Goal: Understand process/instructions: Learn how to perform a task or action

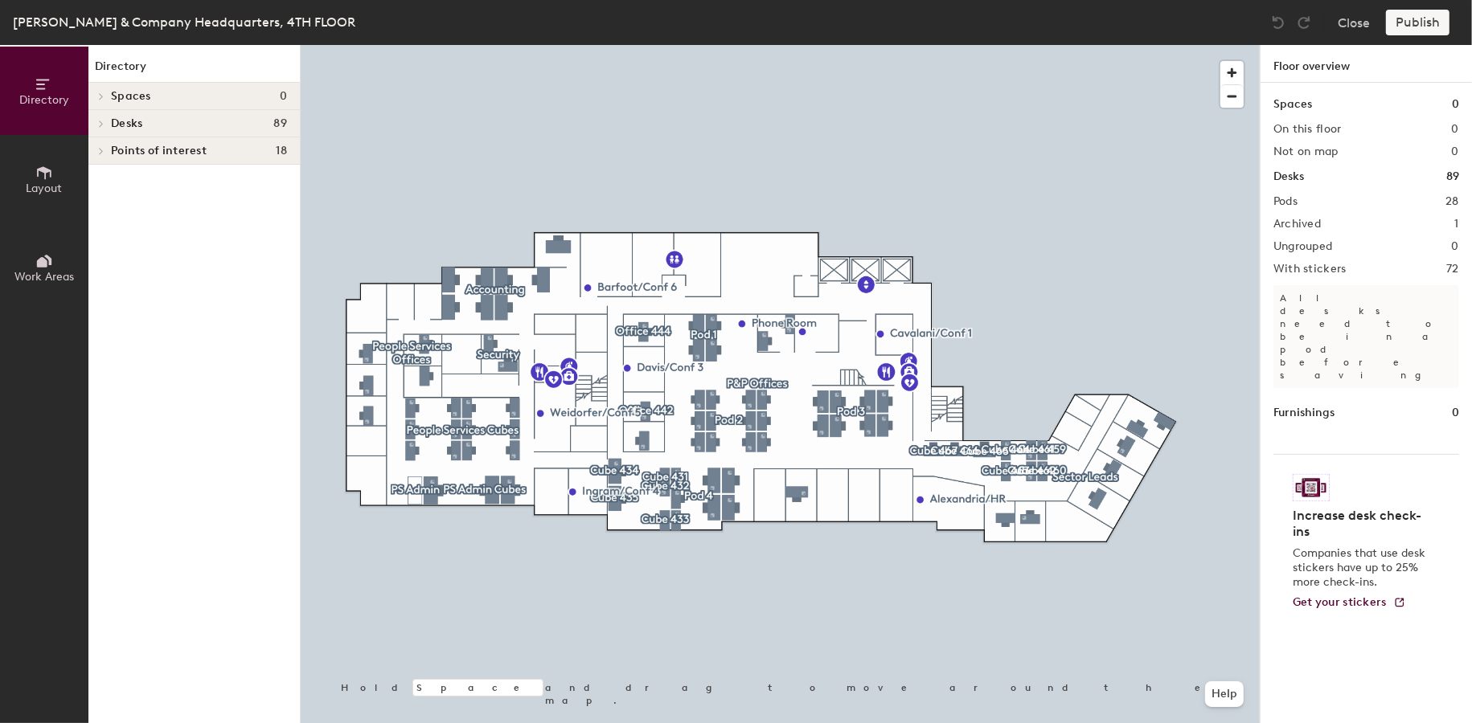
click at [145, 118] on h4 "Desks 89" at bounding box center [199, 123] width 176 height 13
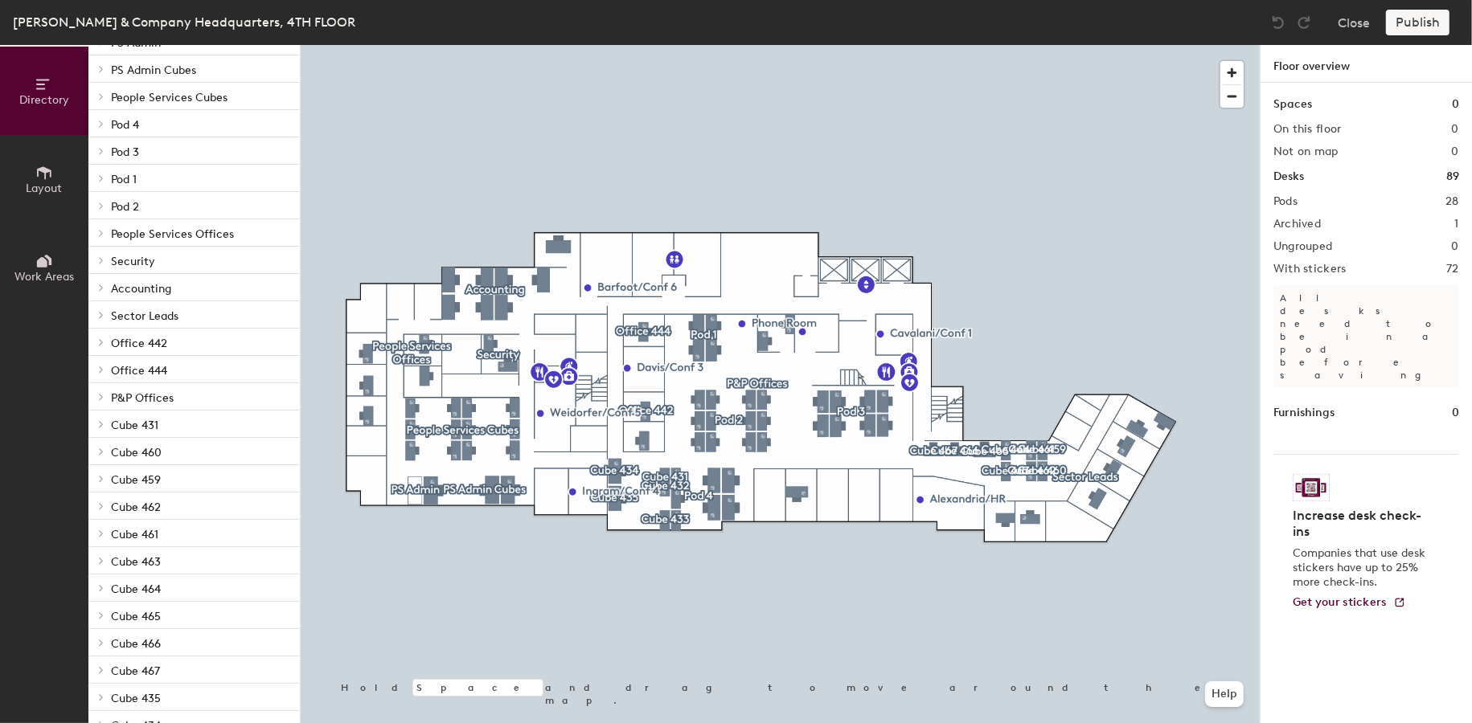
scroll to position [110, 0]
click at [194, 670] on p "Cube 467" at bounding box center [199, 669] width 176 height 21
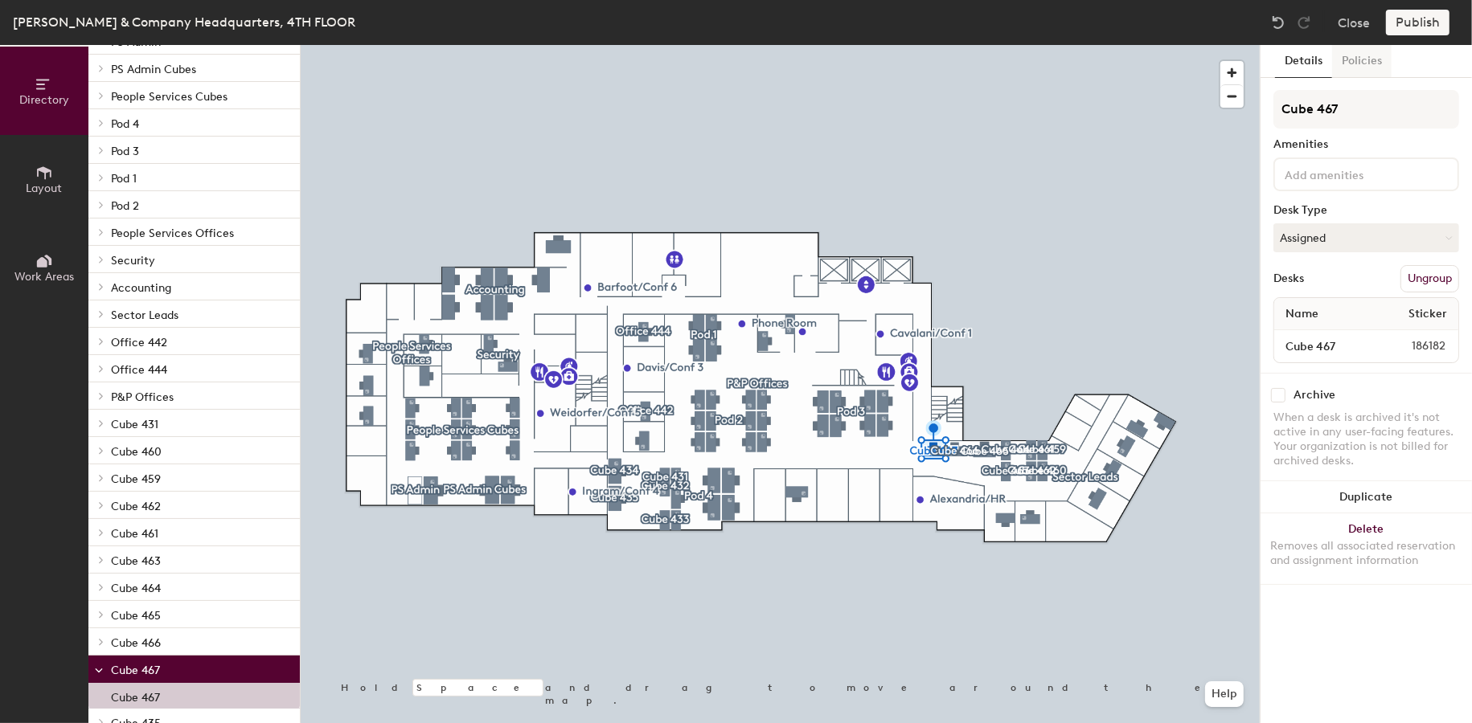
click at [1352, 68] on button "Policies" at bounding box center [1361, 61] width 59 height 33
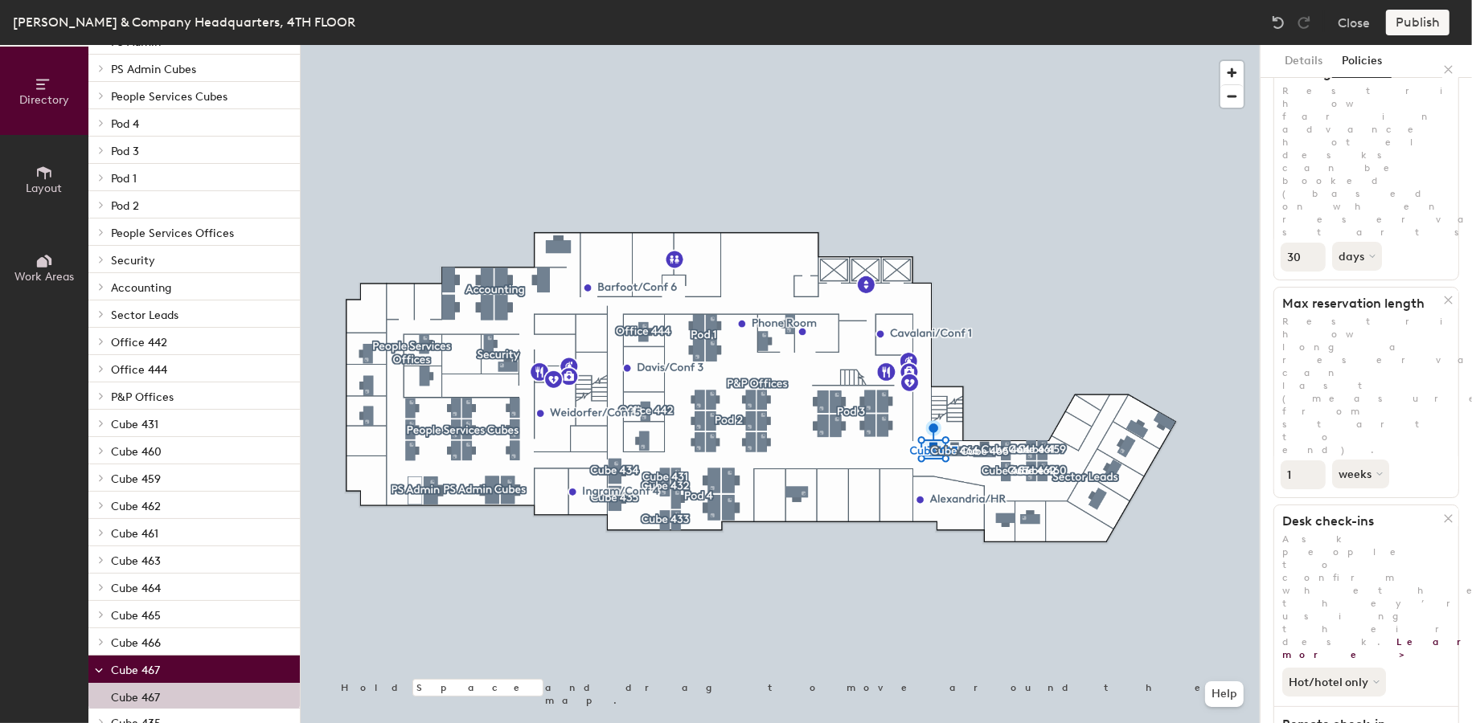
scroll to position [166, 0]
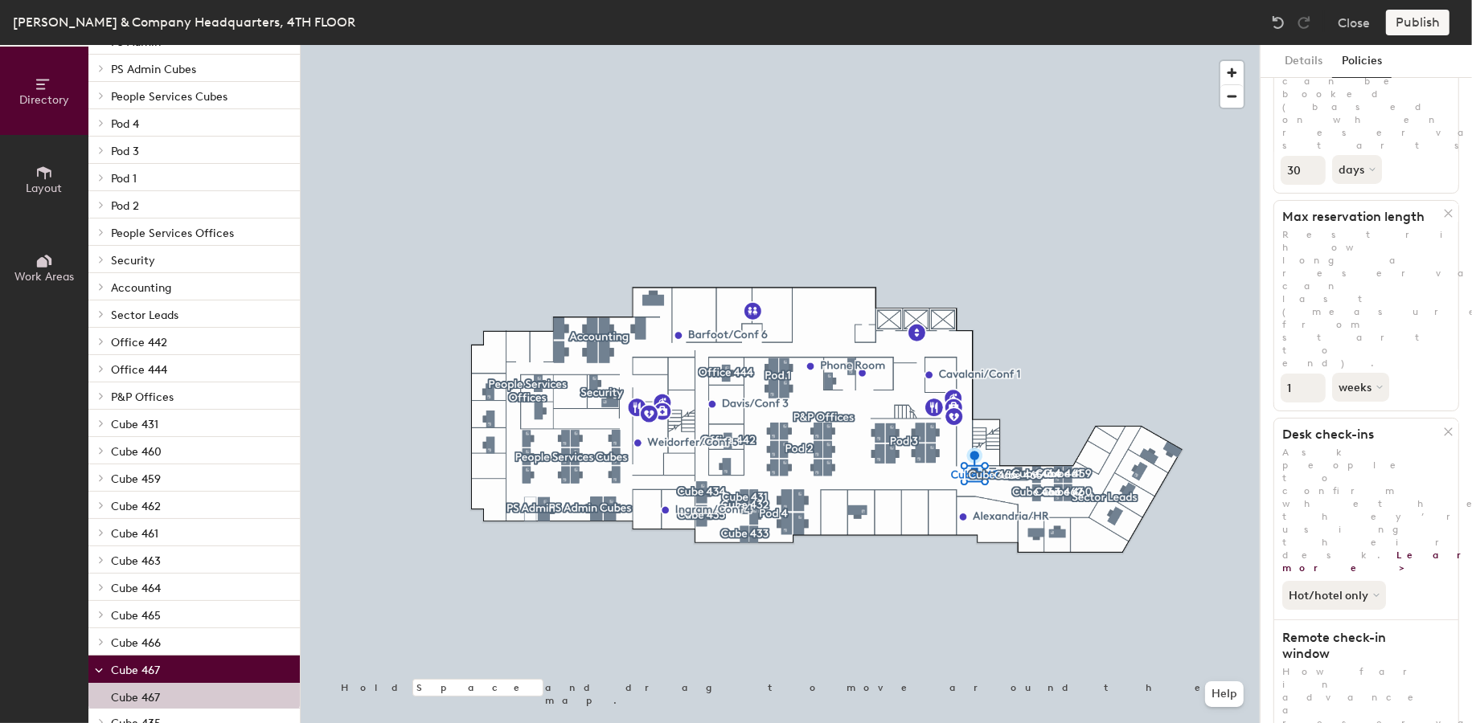
click at [1315, 57] on button "Details" at bounding box center [1303, 61] width 57 height 33
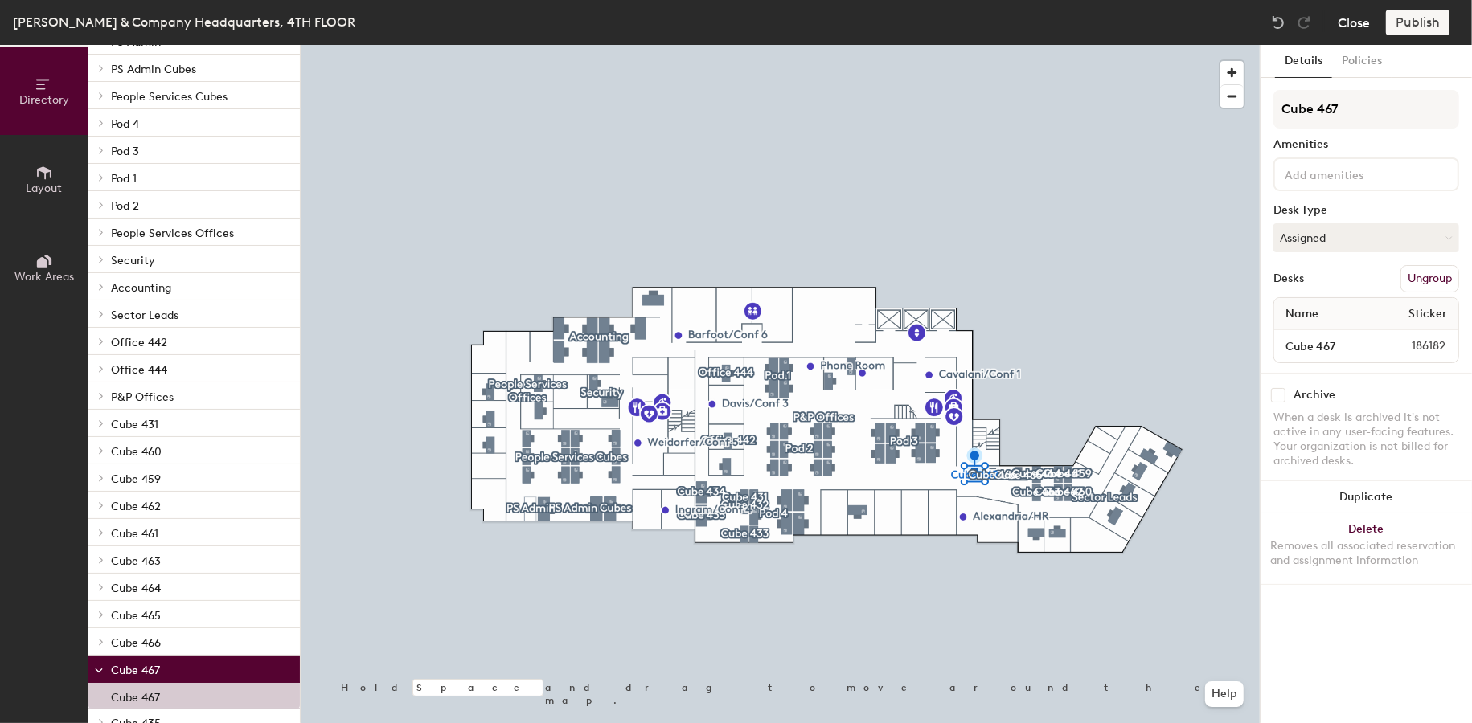
click at [1365, 28] on button "Close" at bounding box center [1354, 23] width 32 height 26
